Goal: Check status: Check status

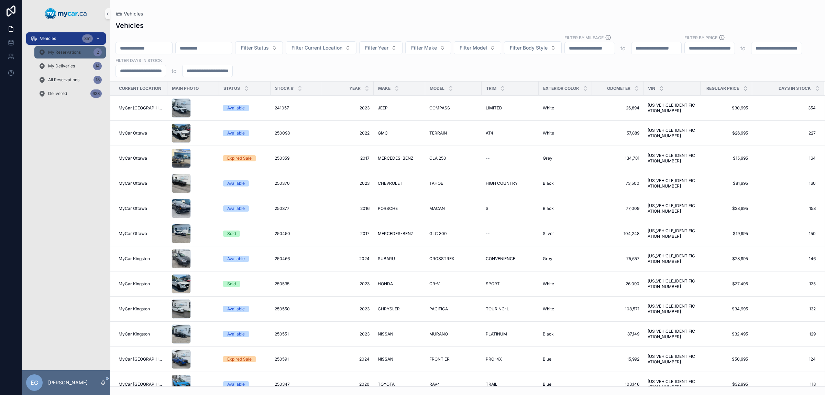
click at [78, 50] on span "My Reservations" at bounding box center [64, 51] width 33 height 5
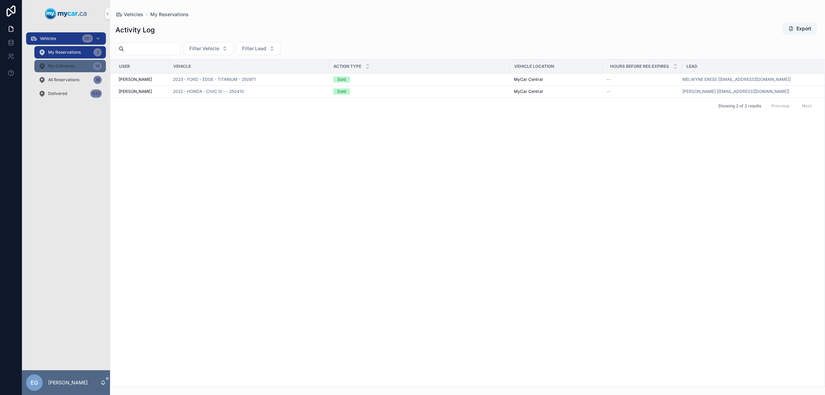
click at [72, 64] on span "My Deliveries" at bounding box center [61, 65] width 27 height 5
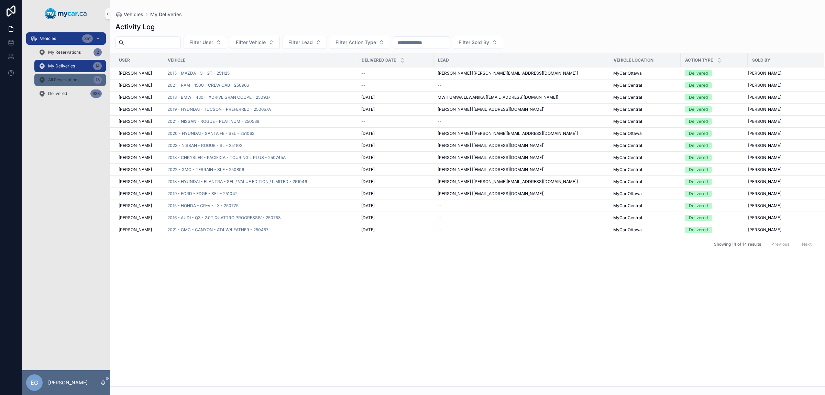
click at [81, 83] on div "All Reservations 18" at bounding box center [69, 79] width 63 height 11
